Goal: Transaction & Acquisition: Purchase product/service

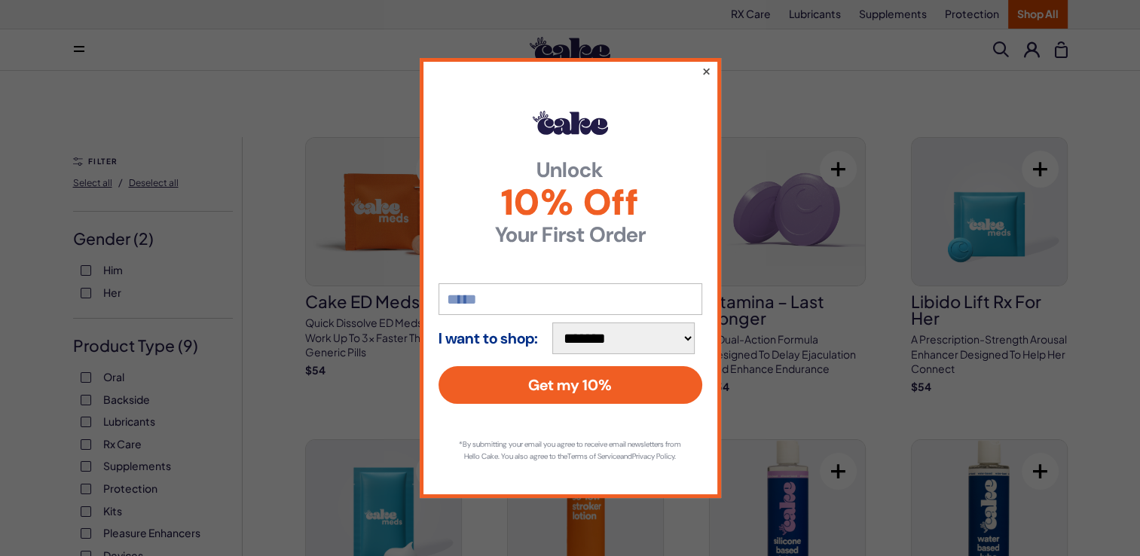
click at [705, 62] on button "×" at bounding box center [706, 71] width 10 height 18
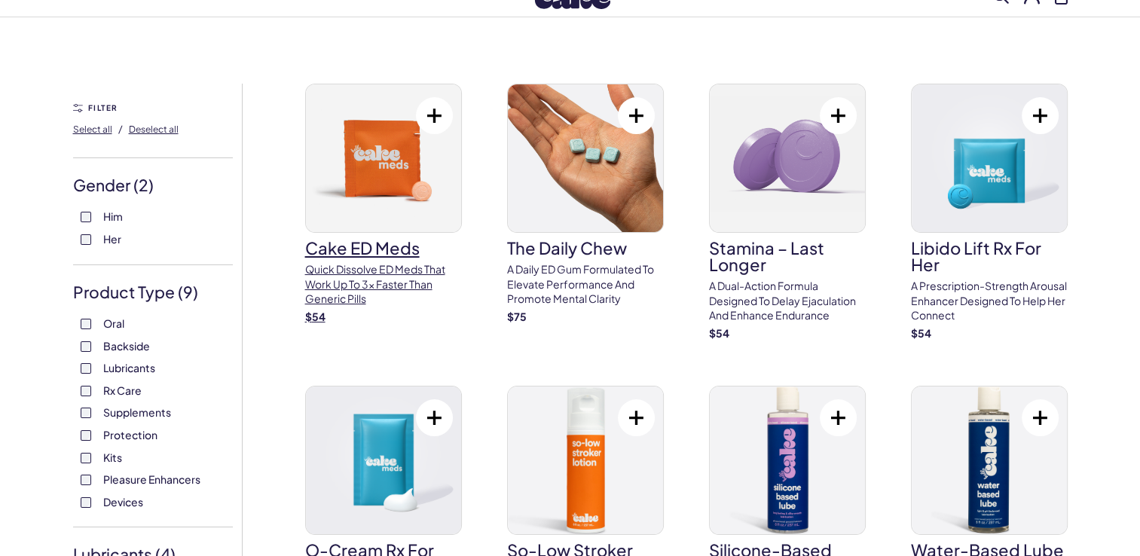
scroll to position [75, 0]
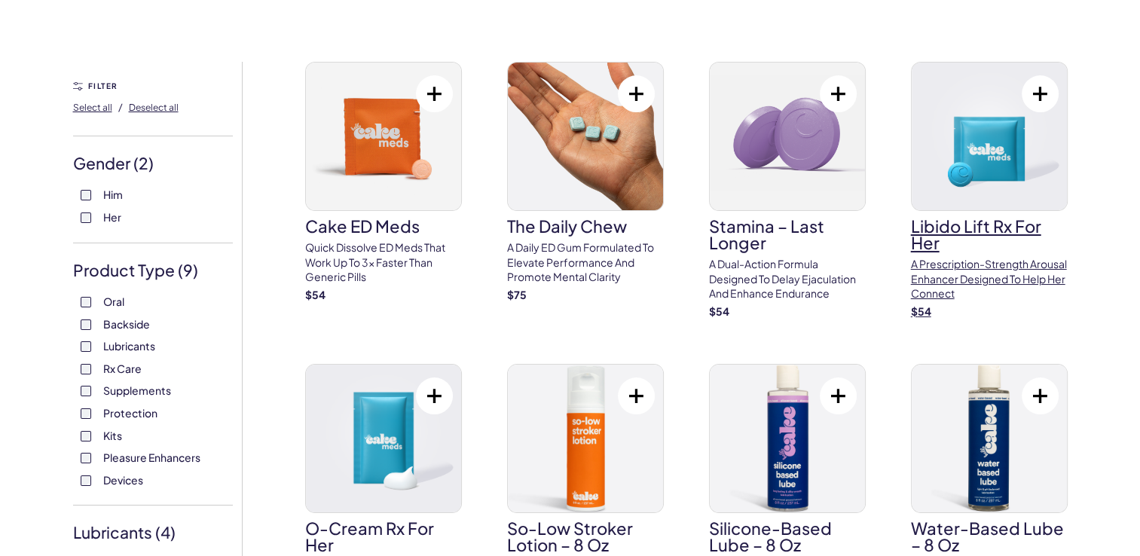
click at [986, 145] on img at bounding box center [989, 137] width 155 height 148
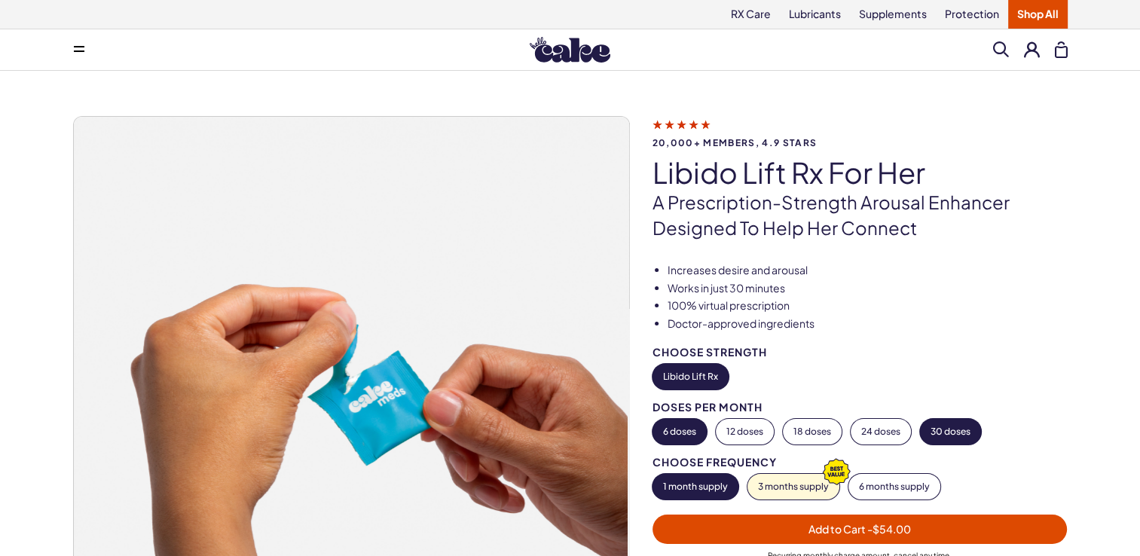
click at [942, 431] on button "30 doses" at bounding box center [950, 432] width 61 height 26
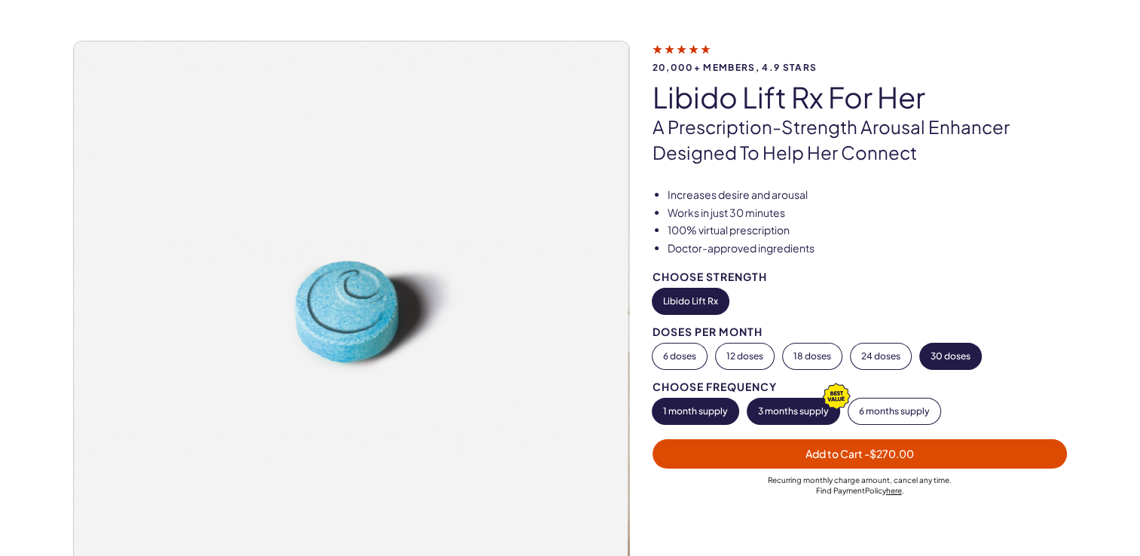
click at [806, 410] on button "3 months supply" at bounding box center [794, 412] width 92 height 26
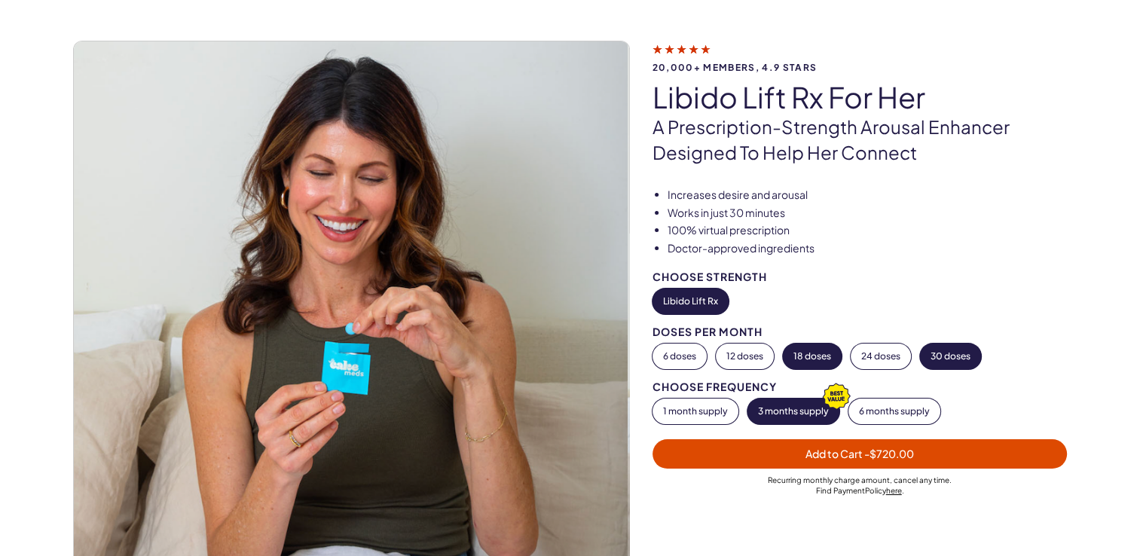
click at [806, 352] on button "18 doses" at bounding box center [812, 357] width 59 height 26
click at [690, 358] on button "6 doses" at bounding box center [680, 357] width 54 height 26
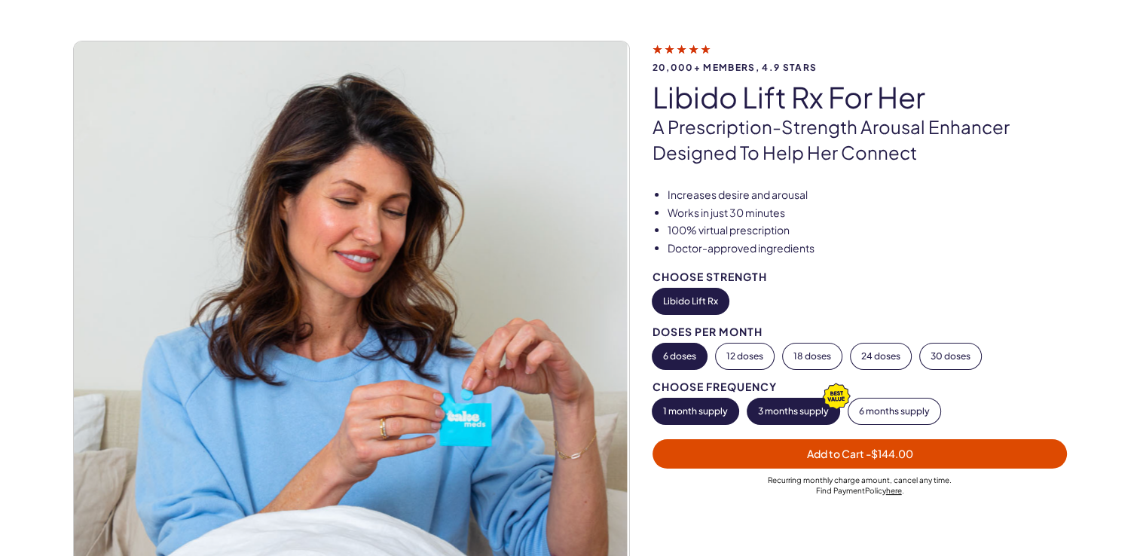
click at [677, 413] on button "1 month supply" at bounding box center [696, 412] width 86 height 26
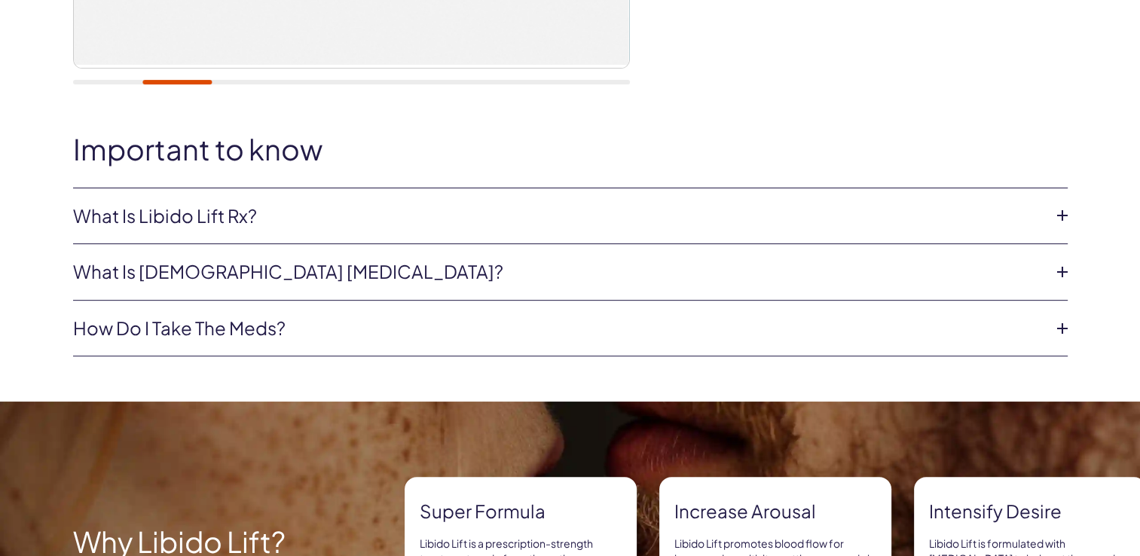
scroll to position [528, 0]
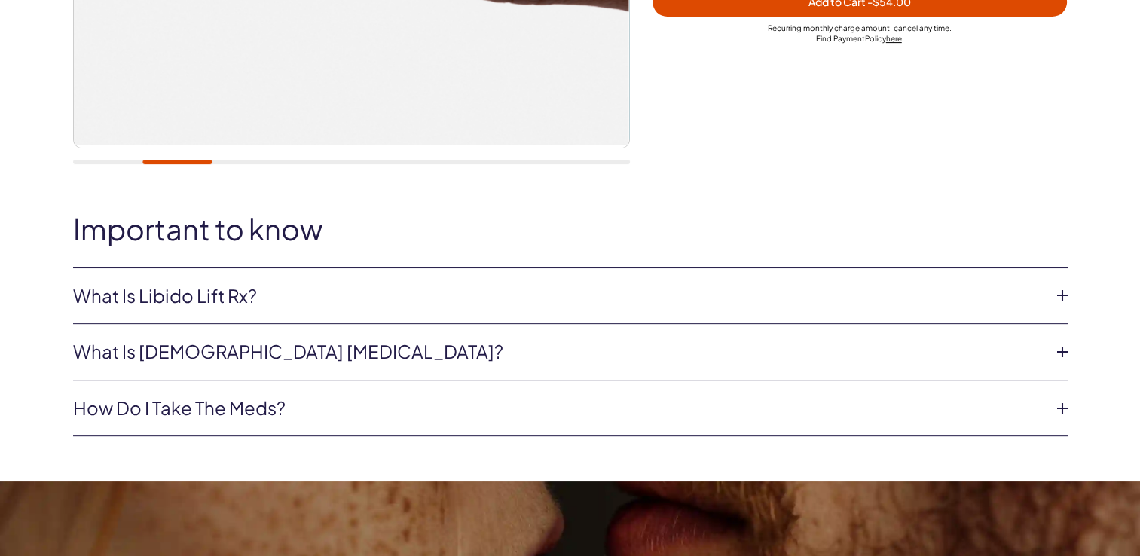
click at [182, 303] on link "What is Libido Lift Rx?" at bounding box center [558, 296] width 971 height 26
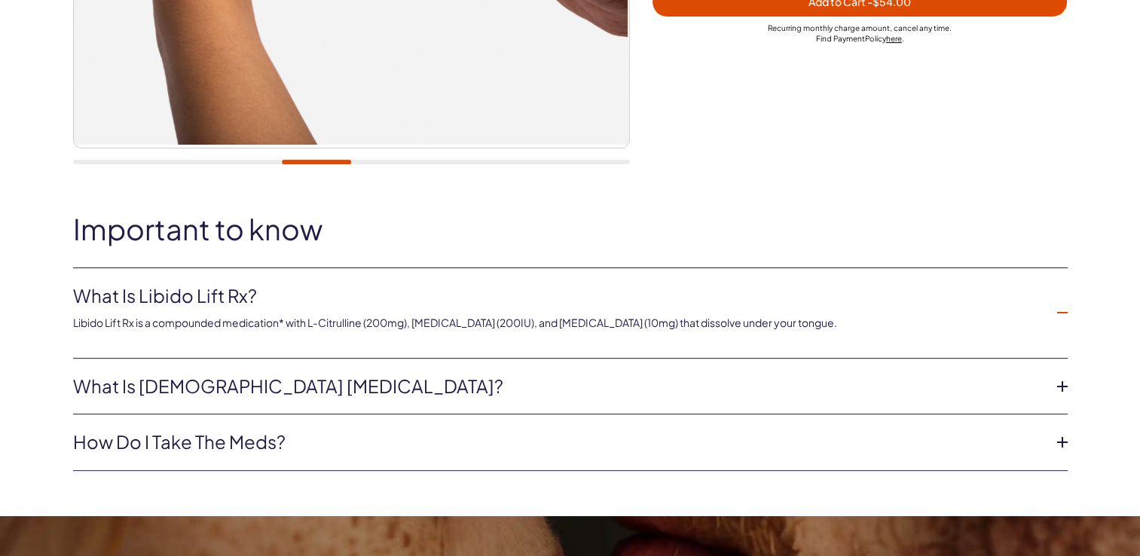
click at [258, 384] on link "What is [DEMOGRAPHIC_DATA] [MEDICAL_DATA]?" at bounding box center [558, 387] width 971 height 26
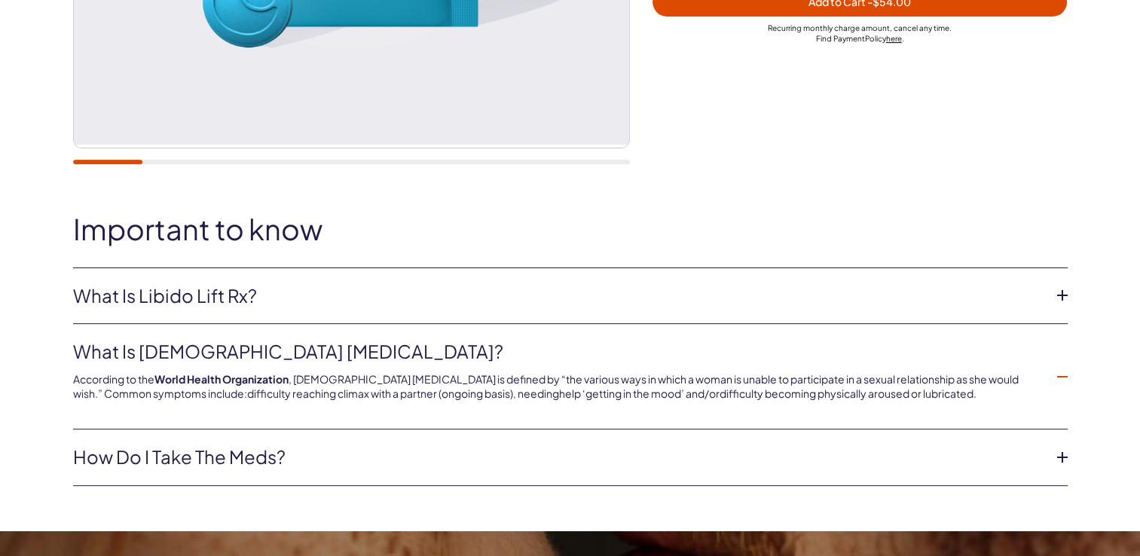
click at [203, 461] on link "How do I take the meds?" at bounding box center [558, 458] width 971 height 26
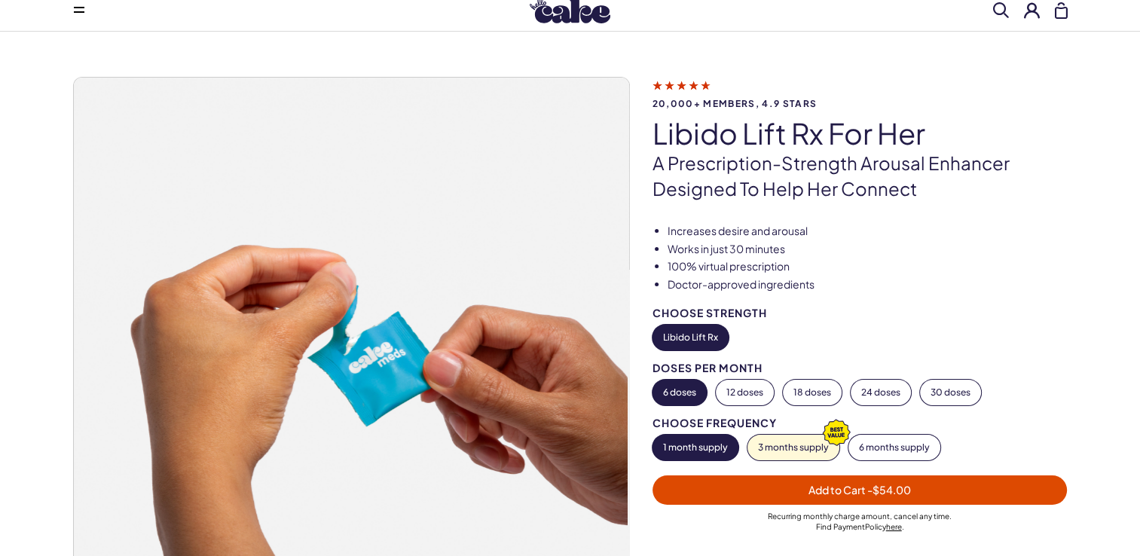
scroll to position [102, 0]
